Goal: Check status: Check status

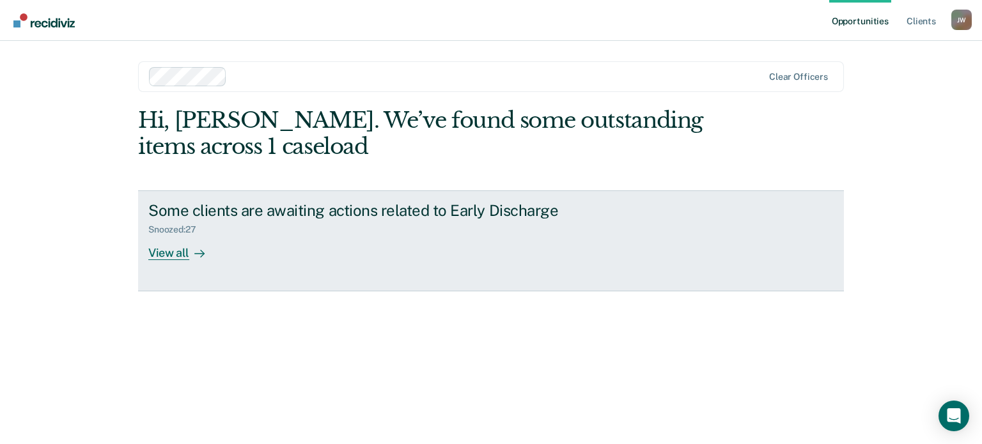
click at [171, 250] on div "View all" at bounding box center [184, 247] width 72 height 25
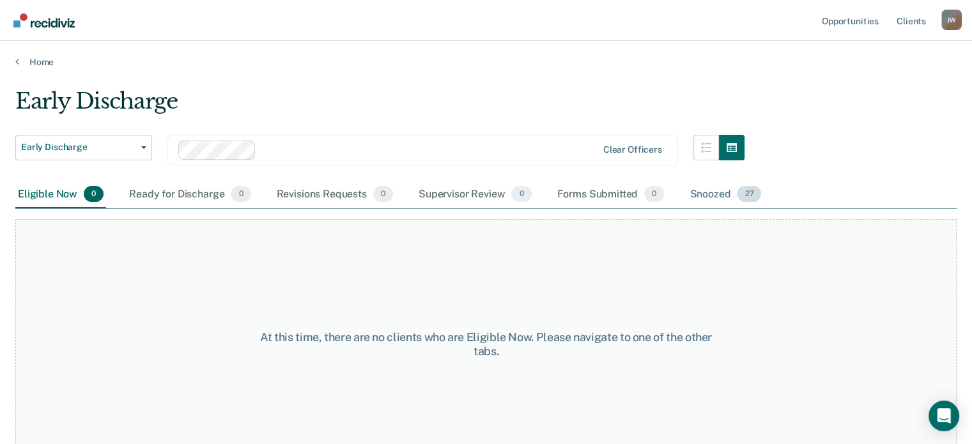
click at [696, 187] on div "Snoozed 27" at bounding box center [725, 195] width 77 height 28
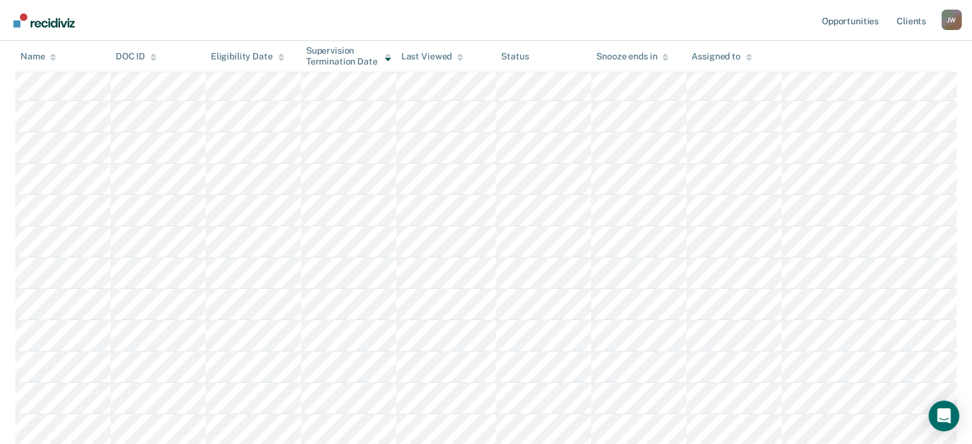
scroll to position [733, 0]
